Goal: Transaction & Acquisition: Purchase product/service

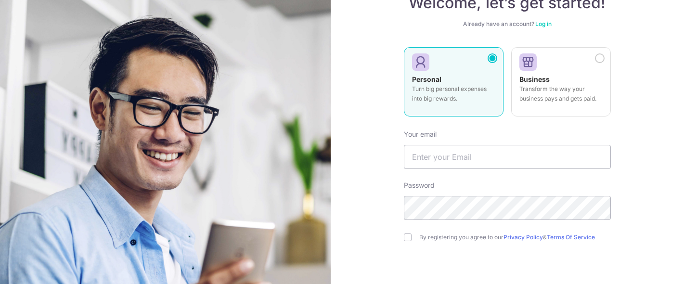
scroll to position [85, 0]
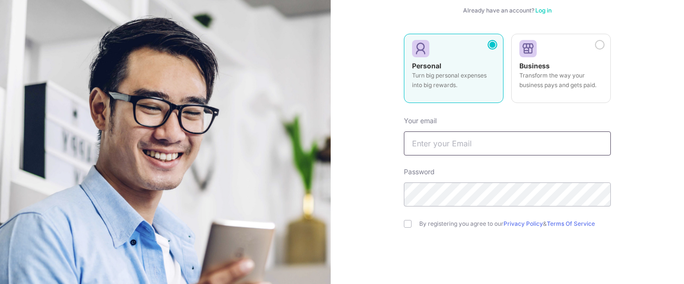
click at [458, 133] on input "text" at bounding box center [507, 143] width 207 height 24
type input "jeanettepang93@gmail.com"
click at [414, 223] on div "By registering you agree to our Privacy Policy & Terms Of Service" at bounding box center [507, 224] width 207 height 12
click at [410, 221] on input "checkbox" at bounding box center [408, 224] width 8 height 8
checkbox input "true"
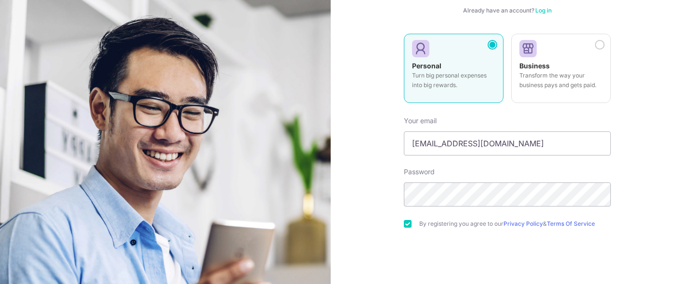
scroll to position [136, 0]
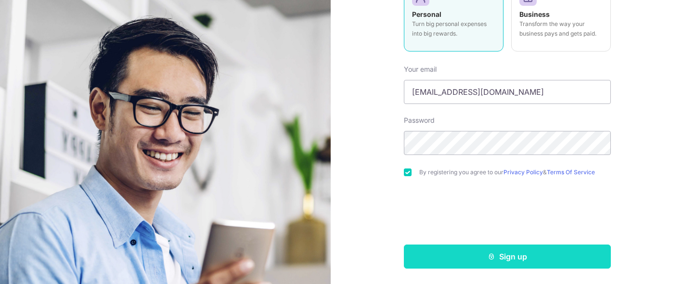
click at [468, 255] on button "Sign up" at bounding box center [507, 256] width 207 height 24
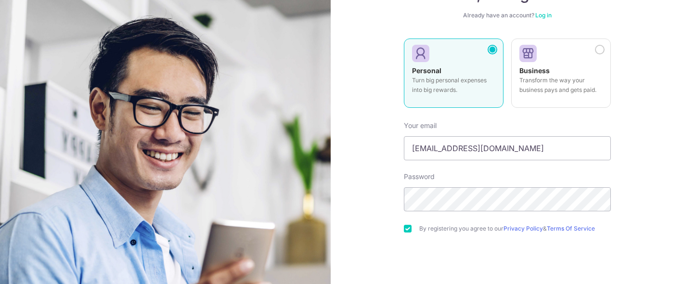
scroll to position [80, 0]
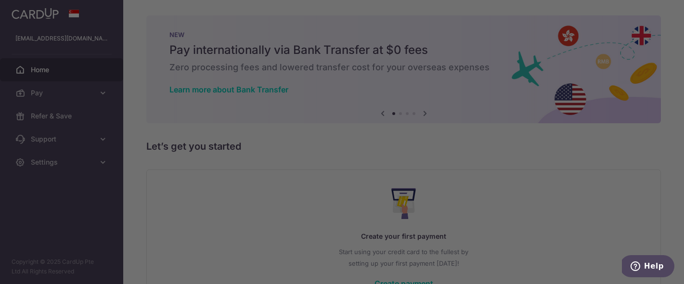
click at [447, 7] on div at bounding box center [345, 143] width 691 height 287
click at [466, 143] on div at bounding box center [345, 143] width 691 height 287
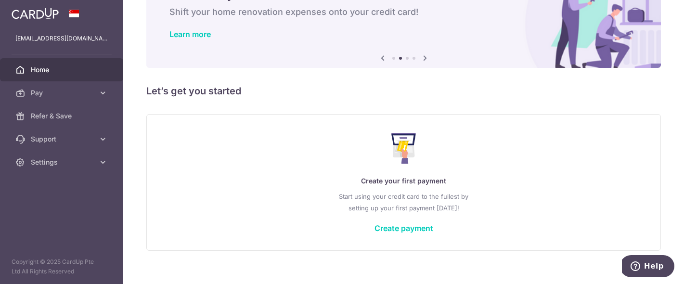
scroll to position [67, 0]
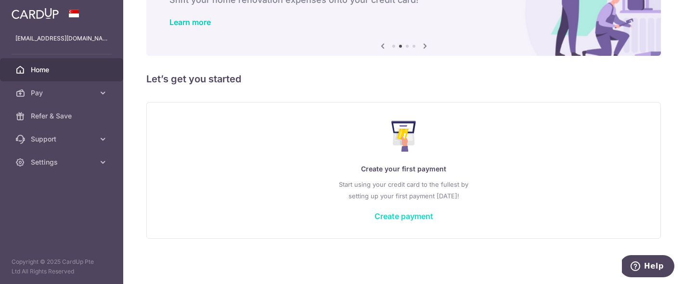
click at [392, 217] on link "Create payment" at bounding box center [403, 216] width 59 height 10
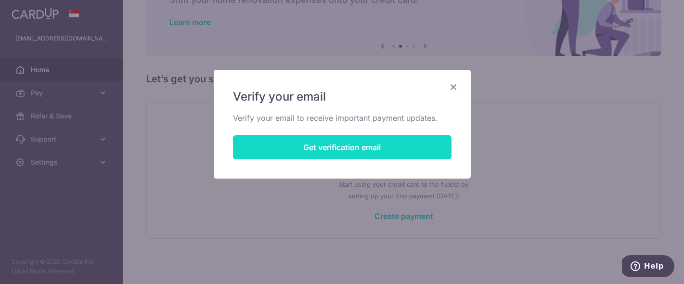
click at [350, 149] on button "Get verification email" at bounding box center [342, 147] width 218 height 24
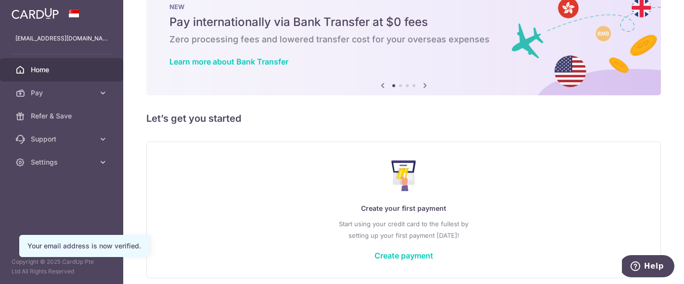
scroll to position [67, 0]
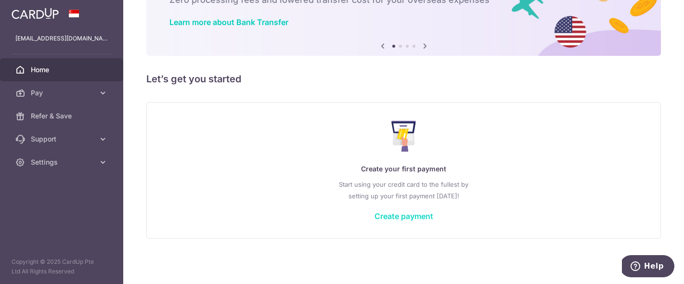
click at [384, 214] on link "Create payment" at bounding box center [403, 216] width 59 height 10
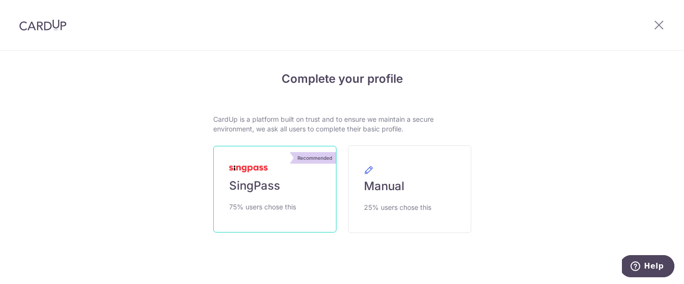
click at [298, 190] on link "Recommended SingPass 75% users chose this" at bounding box center [274, 189] width 123 height 87
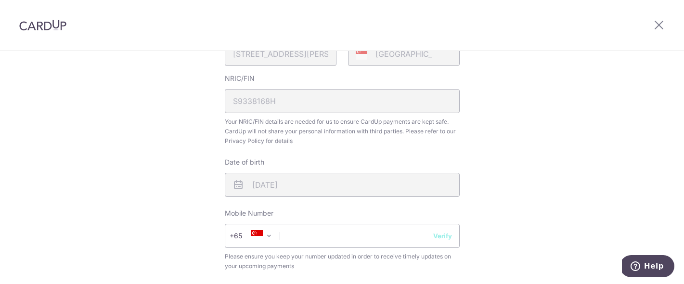
scroll to position [429, 0]
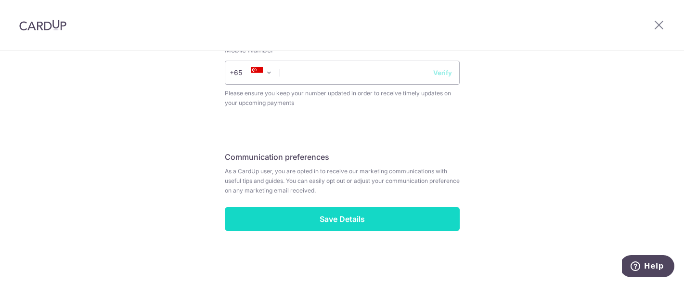
click at [351, 220] on input "Save Details" at bounding box center [342, 219] width 235 height 24
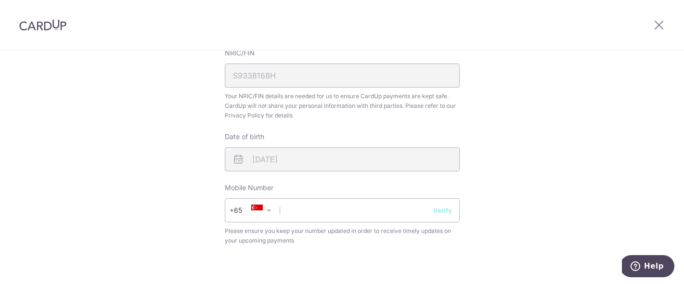
scroll to position [282, 0]
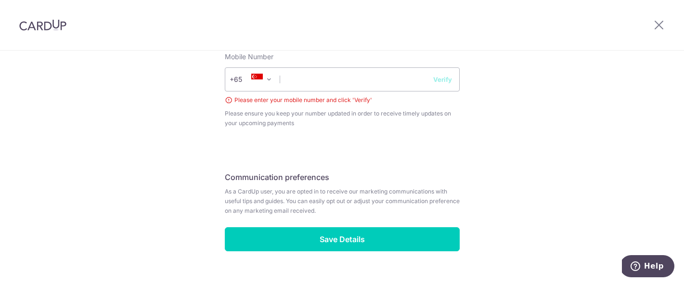
scroll to position [413, 0]
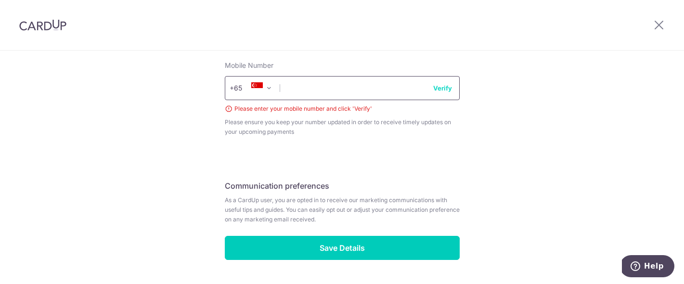
click at [309, 83] on input "text" at bounding box center [342, 88] width 235 height 24
type input "91169412"
click at [439, 88] on button "Verify" at bounding box center [442, 88] width 19 height 10
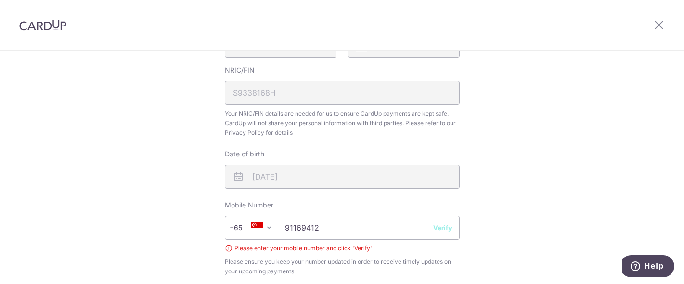
scroll to position [176, 0]
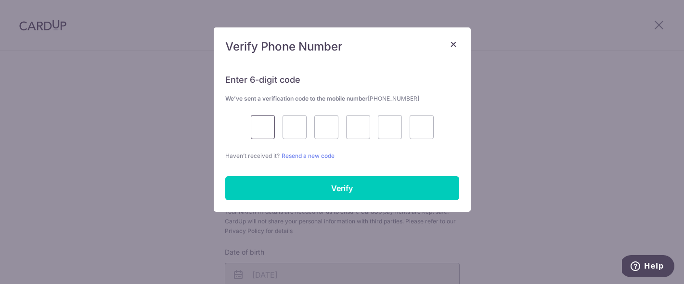
click at [259, 119] on input "text" at bounding box center [263, 127] width 24 height 24
type input "9"
type input "1"
type input "3"
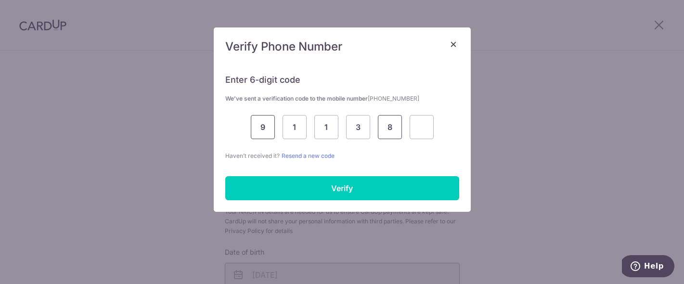
type input "8"
type input "4"
click at [270, 175] on div "Enter 6-digit code We’ve sent a verification code to the mobile number +6591169…" at bounding box center [342, 137] width 257 height 149
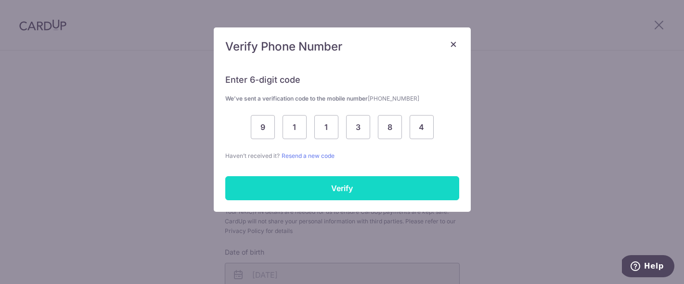
click at [272, 192] on input "Verify" at bounding box center [342, 188] width 234 height 24
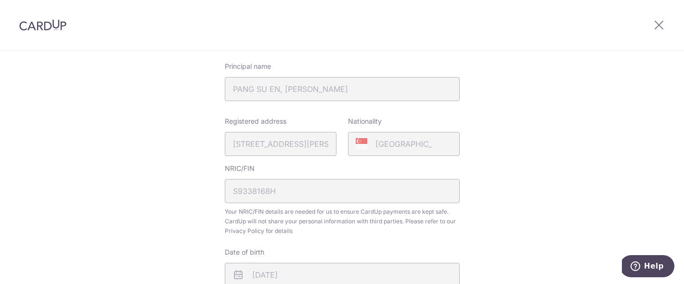
click at [349, 188] on div "NRIC/FIN S9338168H Your NRIC/FIN details are needed for us to ensure CardUp pay…" at bounding box center [342, 200] width 235 height 72
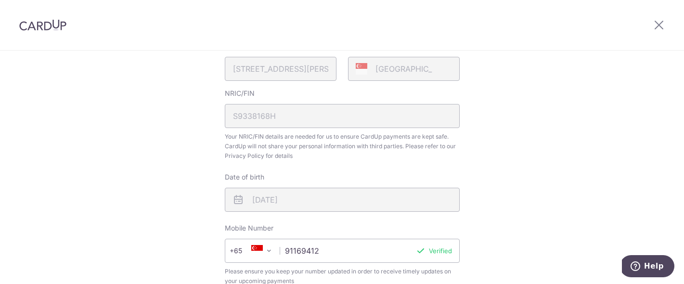
scroll to position [429, 0]
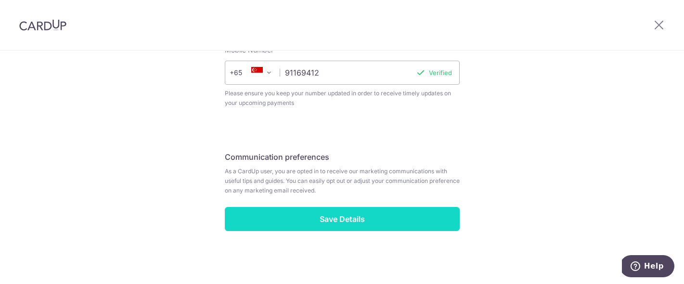
click at [349, 223] on input "Save Details" at bounding box center [342, 219] width 235 height 24
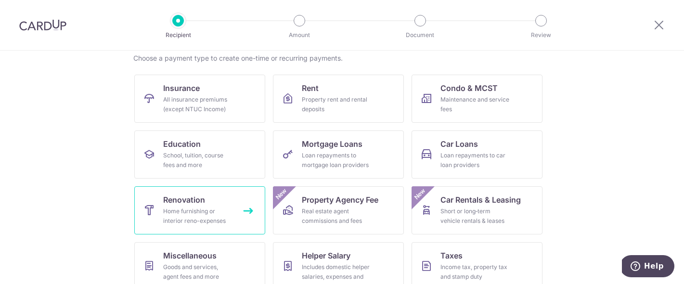
scroll to position [6, 0]
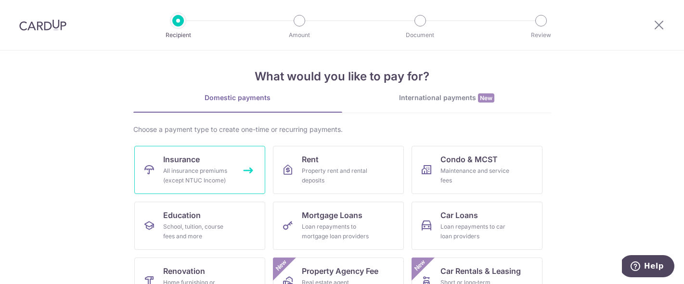
click at [208, 170] on div "All insurance premiums (except NTUC Income)" at bounding box center [197, 175] width 69 height 19
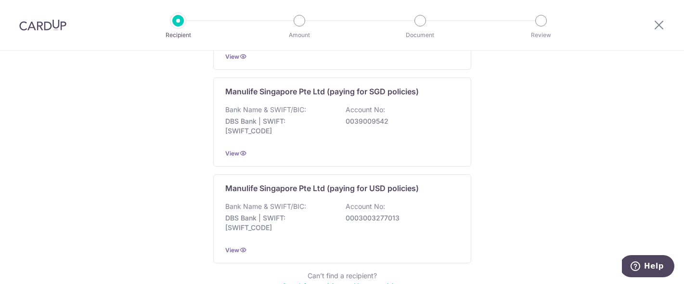
scroll to position [1030, 0]
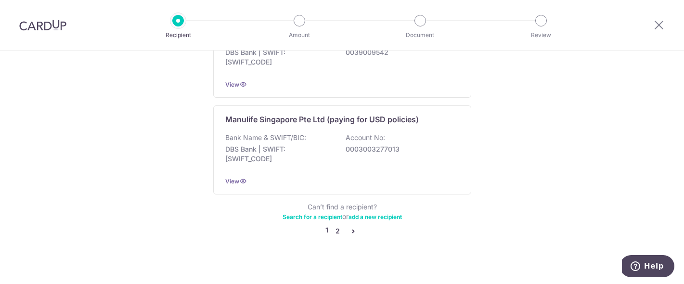
click at [340, 225] on link "2" at bounding box center [338, 231] width 12 height 12
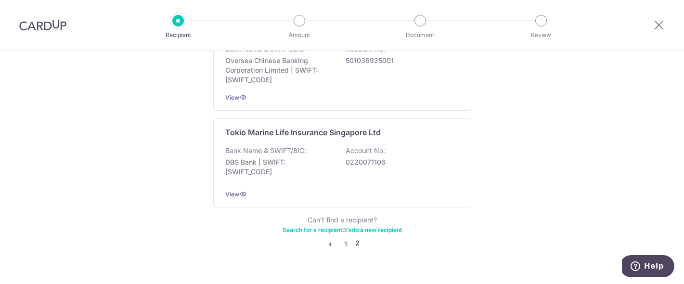
scroll to position [1016, 0]
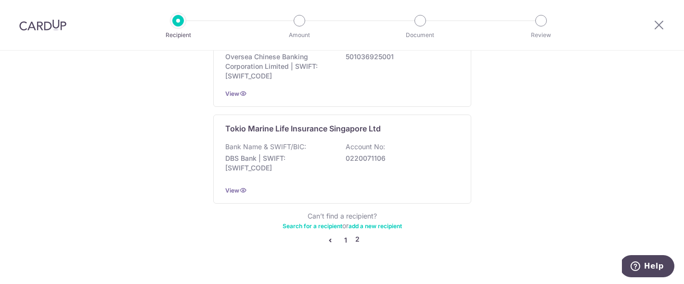
click at [347, 242] on link "1" at bounding box center [346, 240] width 12 height 12
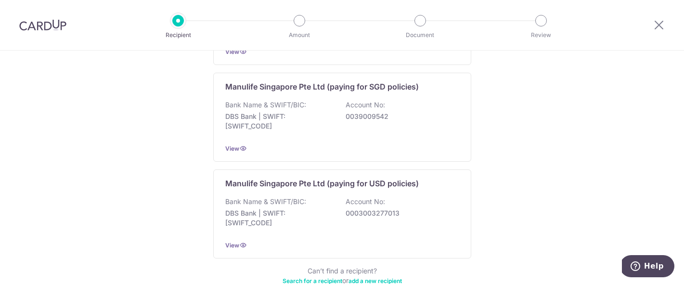
scroll to position [1030, 0]
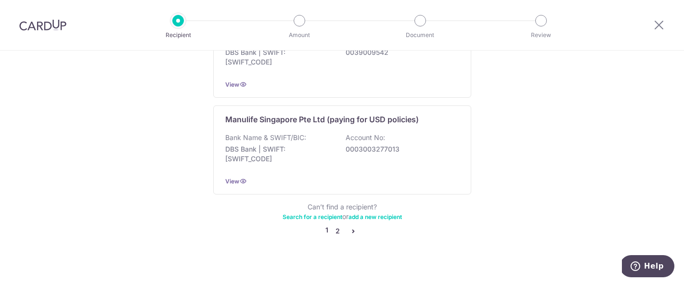
click at [339, 225] on link "2" at bounding box center [338, 231] width 12 height 12
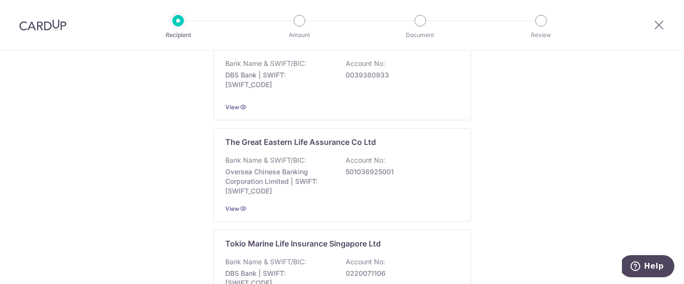
scroll to position [907, 0]
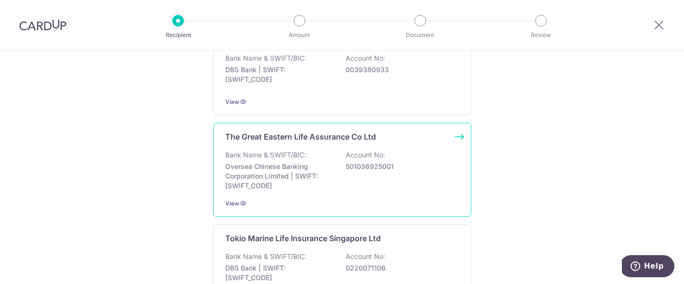
click at [348, 148] on div "The Great Eastern Life Assurance Co Ltd Bank Name & SWIFT/BIC: Oversea Chinese …" at bounding box center [342, 170] width 258 height 94
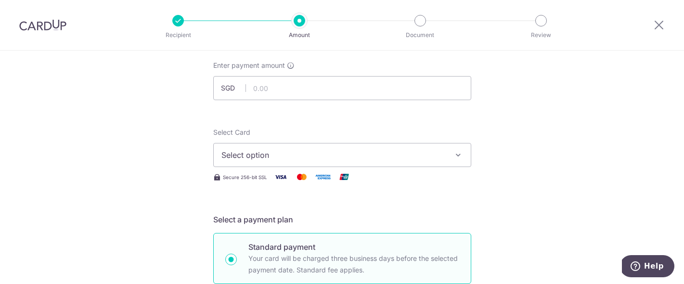
scroll to position [65, 0]
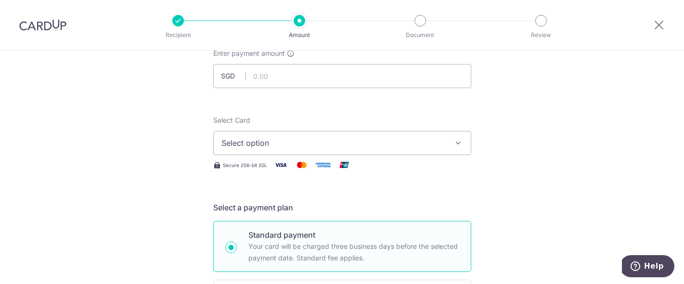
click at [346, 137] on span "Select option" at bounding box center [333, 143] width 224 height 12
click at [328, 166] on span "Add credit card" at bounding box center [351, 170] width 224 height 10
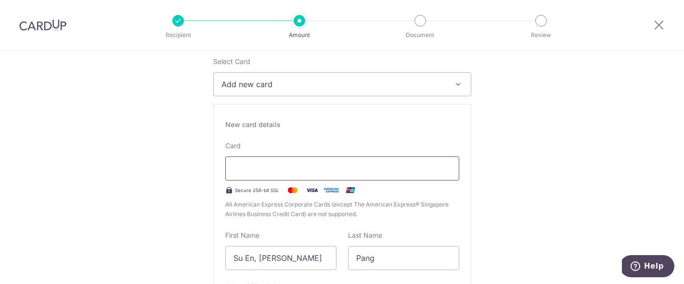
scroll to position [126, 0]
click at [272, 241] on div "First Name Su En, [PERSON_NAME]" at bounding box center [280, 248] width 111 height 39
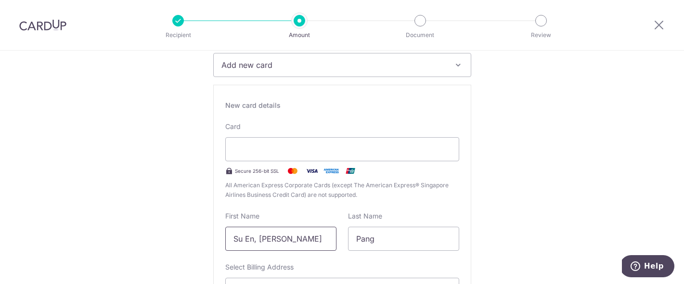
scroll to position [160, 0]
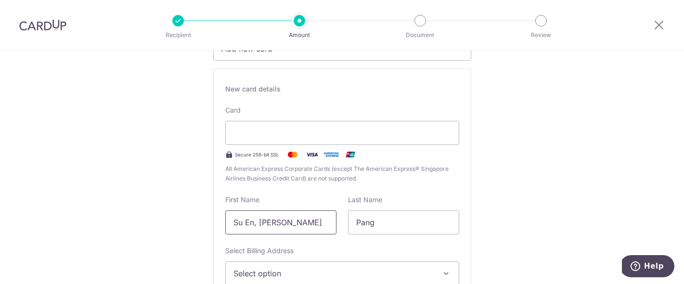
drag, startPoint x: 258, startPoint y: 222, endPoint x: 198, endPoint y: 232, distance: 61.0
click at [261, 226] on input "Su En, Jeanette" at bounding box center [280, 222] width 111 height 24
drag, startPoint x: 258, startPoint y: 223, endPoint x: 191, endPoint y: 221, distance: 67.9
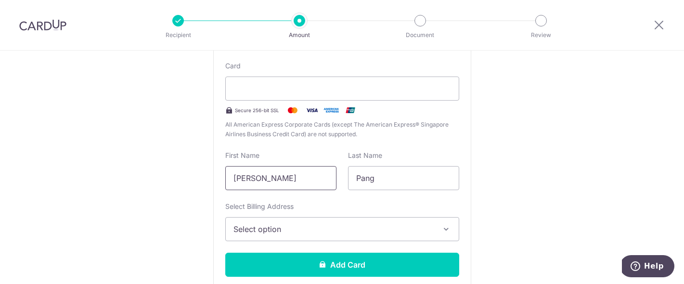
scroll to position [221, 0]
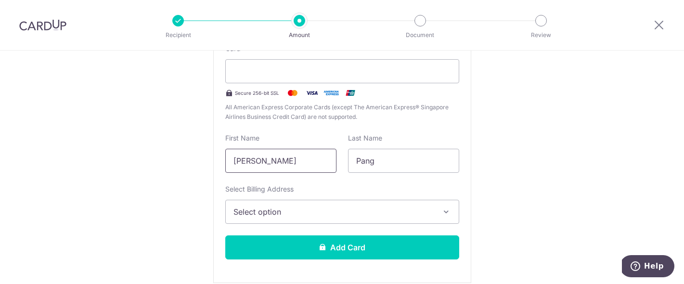
type input "Jeanette"
click at [276, 207] on span "Select option" at bounding box center [333, 212] width 200 height 12
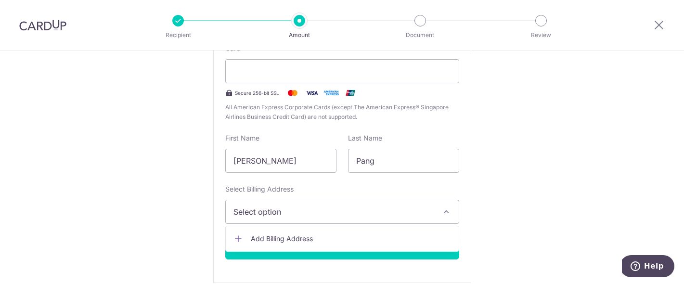
click at [277, 238] on span "Add Billing Address" at bounding box center [351, 239] width 200 height 10
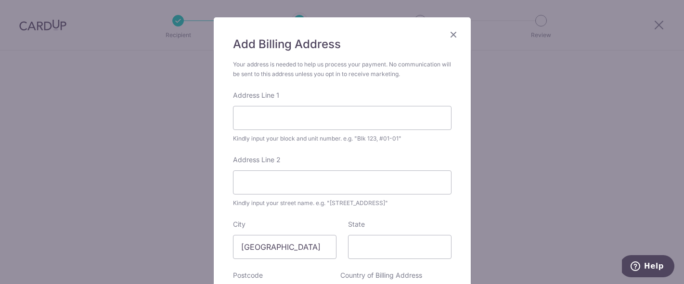
scroll to position [53, 0]
click at [285, 114] on input "Address Line 1" at bounding box center [342, 117] width 218 height 24
type input "33 Pheng Geck Avenue"
type input "#14-07"
type input "348228"
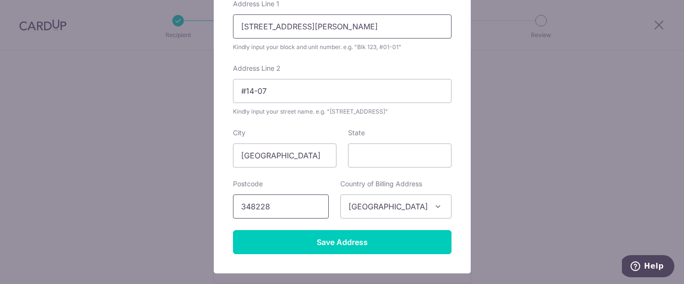
scroll to position [142, 0]
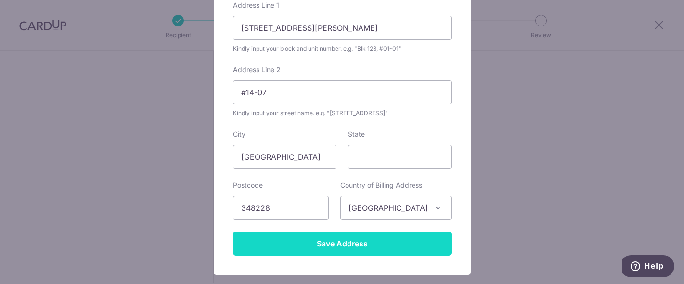
click at [348, 237] on input "Save Address" at bounding box center [342, 243] width 218 height 24
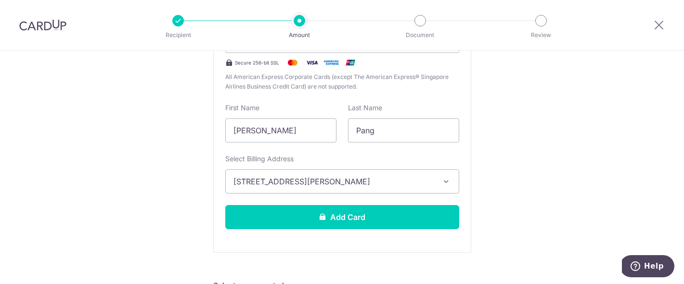
scroll to position [253, 0]
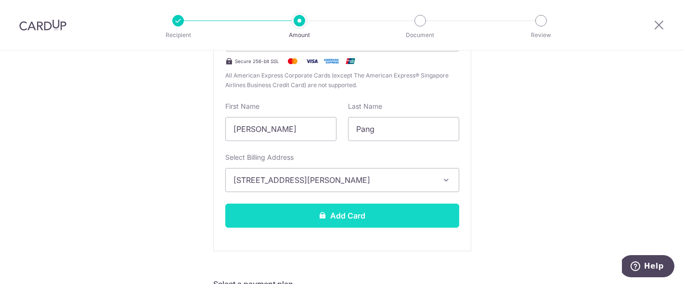
click at [345, 205] on button "Add Card" at bounding box center [342, 216] width 234 height 24
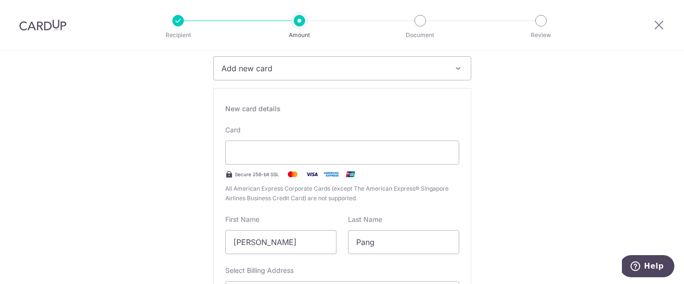
scroll to position [132, 0]
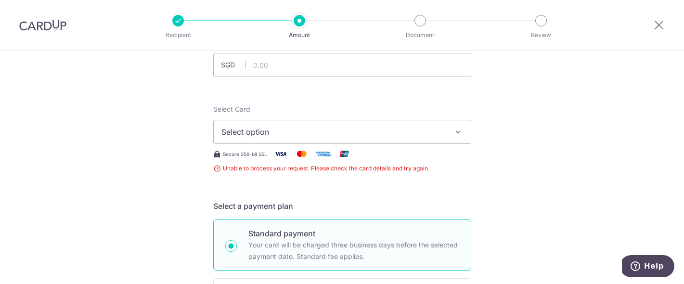
scroll to position [74, 0]
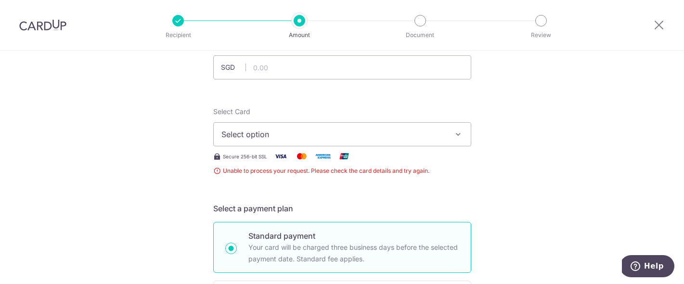
click at [351, 136] on span "Select option" at bounding box center [333, 134] width 224 height 12
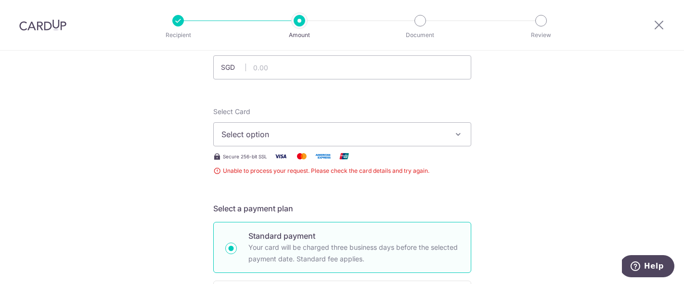
click at [347, 139] on span "Select option" at bounding box center [333, 134] width 224 height 12
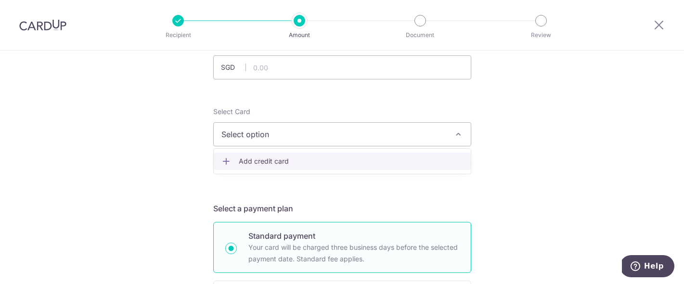
click at [322, 170] on ul "Add credit card" at bounding box center [342, 161] width 258 height 26
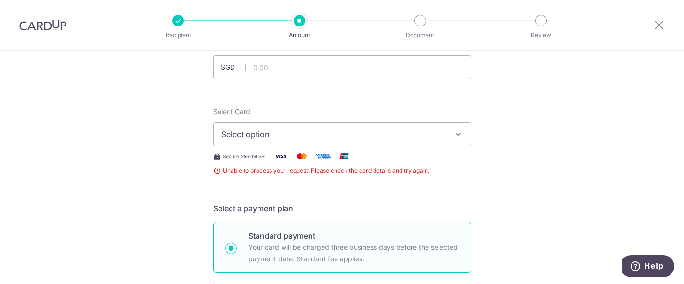
click at [325, 143] on button "Select option" at bounding box center [342, 134] width 258 height 24
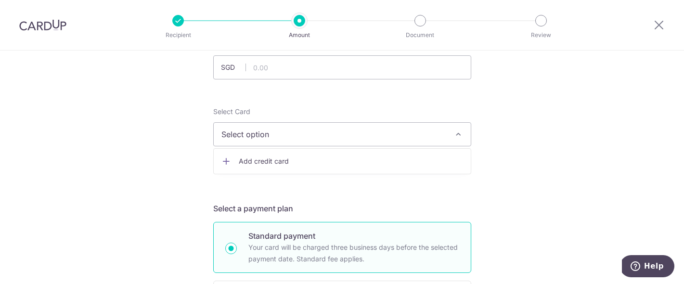
click at [291, 161] on span "Add credit card" at bounding box center [351, 161] width 224 height 10
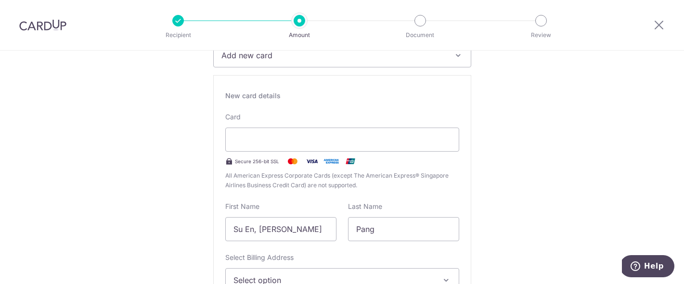
scroll to position [154, 0]
click at [281, 131] on div at bounding box center [342, 139] width 234 height 24
click at [278, 216] on div "First Name Su En, Jeanette" at bounding box center [280, 220] width 111 height 39
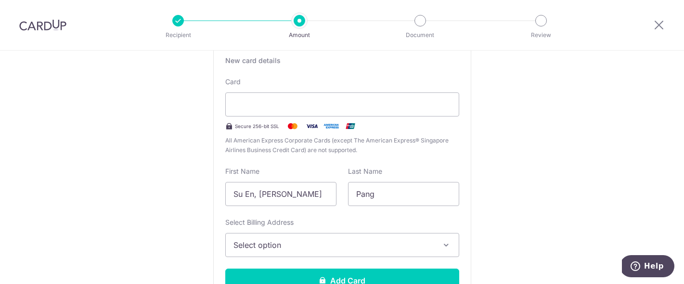
scroll to position [189, 0]
drag, startPoint x: 294, startPoint y: 205, endPoint x: 207, endPoint y: 201, distance: 86.7
drag, startPoint x: 299, startPoint y: 195, endPoint x: 191, endPoint y: 184, distance: 108.9
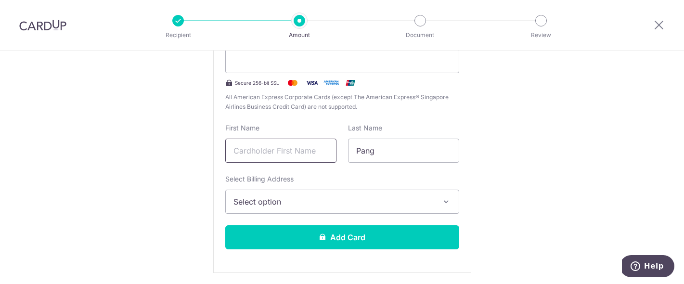
scroll to position [232, 0]
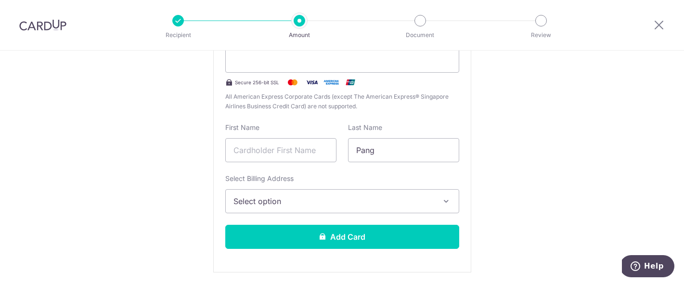
click at [294, 204] on span "Select option" at bounding box center [333, 201] width 200 height 12
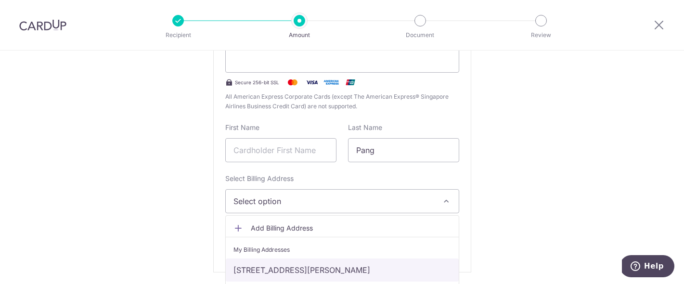
click at [294, 267] on link "33 Pheng Geck Avenue, #14-07, Singapore, Singapore-348228" at bounding box center [342, 269] width 233 height 23
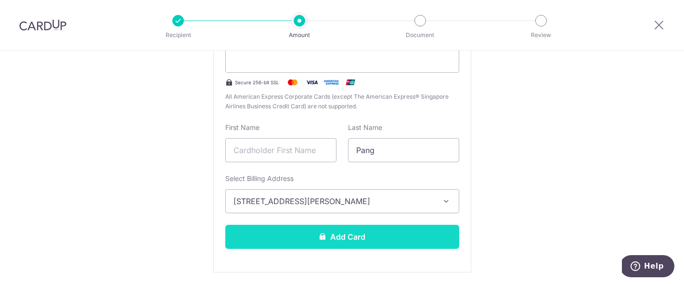
click at [307, 239] on button "Add Card" at bounding box center [342, 237] width 234 height 24
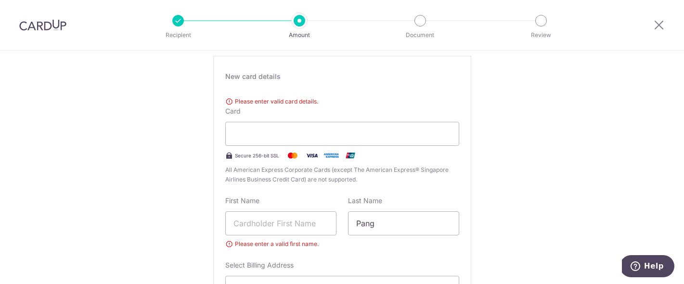
scroll to position [172, 0]
click at [305, 218] on input "text" at bounding box center [280, 224] width 111 height 24
type input "Jeanette"
click at [228, 195] on div "New card details Please enter valid card details. Card Secure 256-bit SSL All A…" at bounding box center [342, 207] width 258 height 303
click at [397, 140] on div at bounding box center [342, 134] width 234 height 24
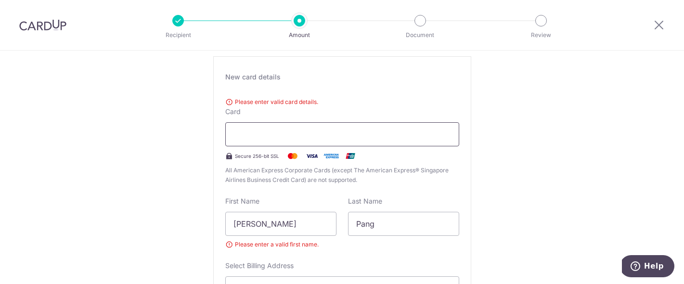
click at [404, 125] on div at bounding box center [342, 134] width 234 height 24
click at [404, 126] on div at bounding box center [342, 134] width 234 height 24
click at [404, 128] on div at bounding box center [342, 134] width 234 height 24
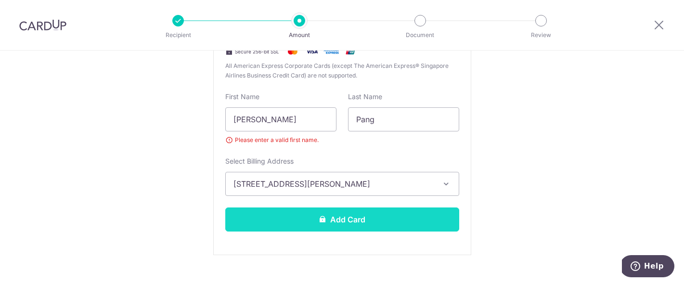
click at [349, 230] on button "Add Card" at bounding box center [342, 219] width 234 height 24
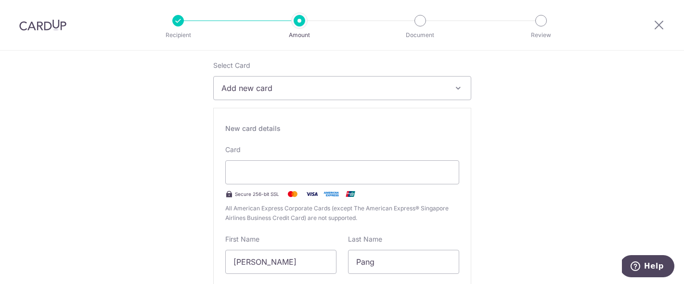
scroll to position [115, 0]
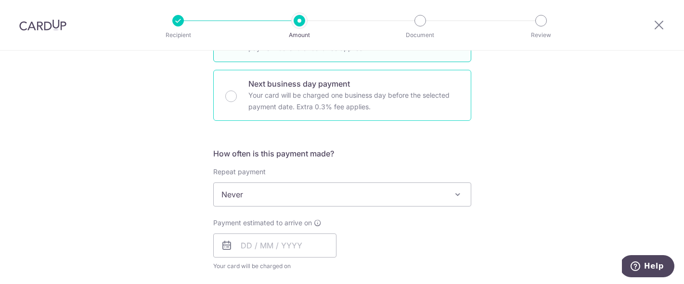
scroll to position [319, 0]
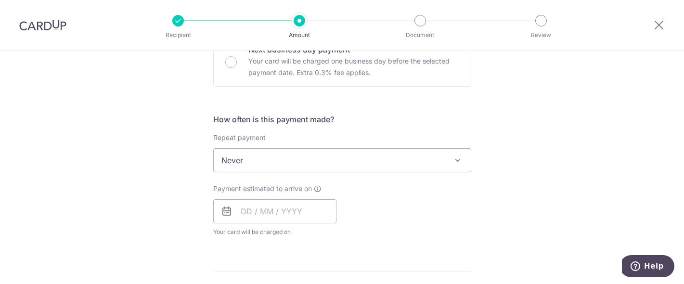
click at [62, 23] on img at bounding box center [42, 25] width 47 height 12
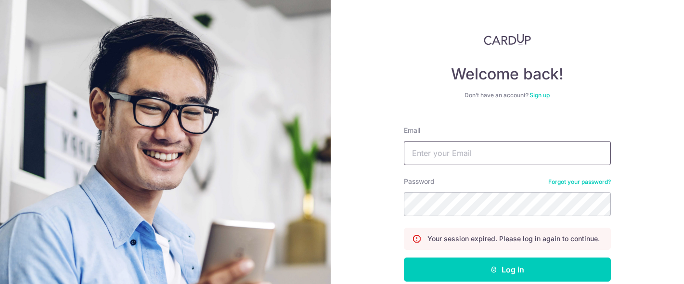
type input "jeanettepang93@gmail.com"
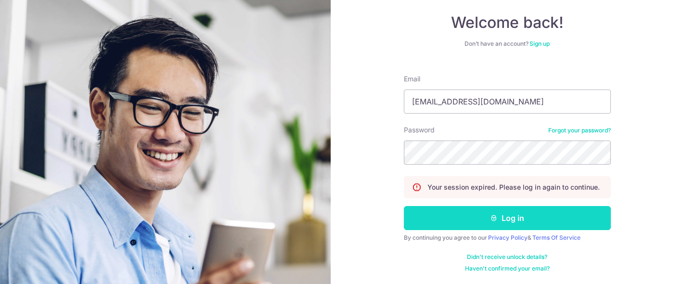
click at [477, 223] on button "Log in" at bounding box center [507, 218] width 207 height 24
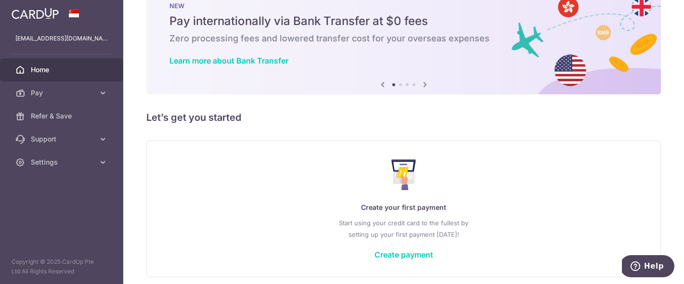
scroll to position [67, 0]
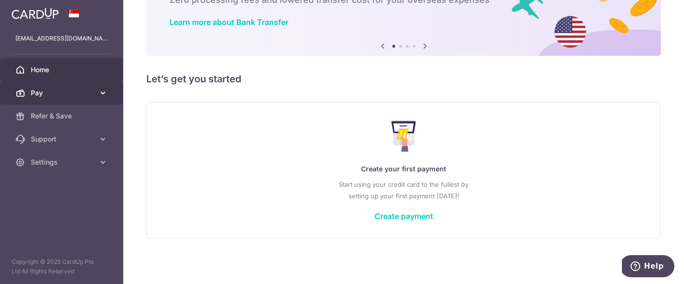
click at [105, 88] on icon at bounding box center [103, 93] width 10 height 10
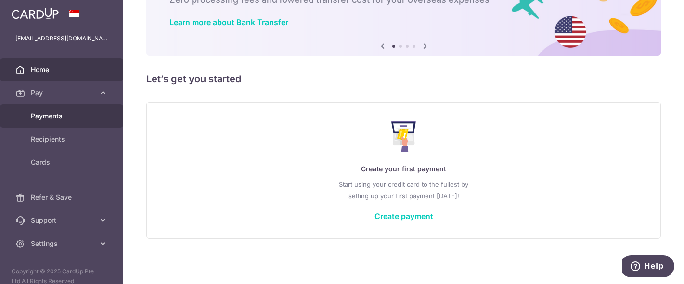
click at [79, 122] on link "Payments" at bounding box center [61, 115] width 123 height 23
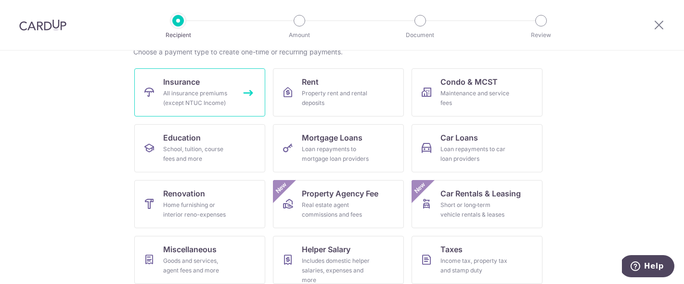
scroll to position [75, 0]
